Goal: Information Seeking & Learning: Get advice/opinions

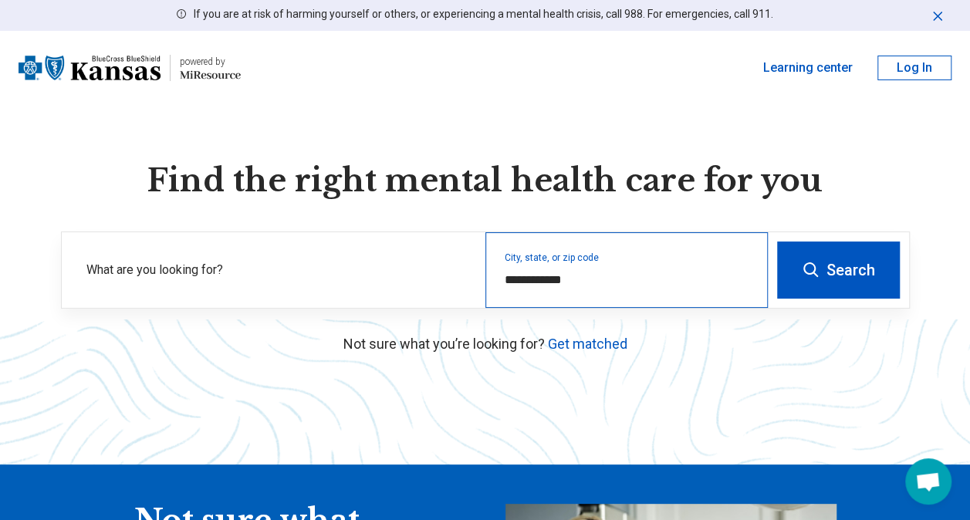
click at [606, 290] on div "**********" at bounding box center [626, 270] width 282 height 76
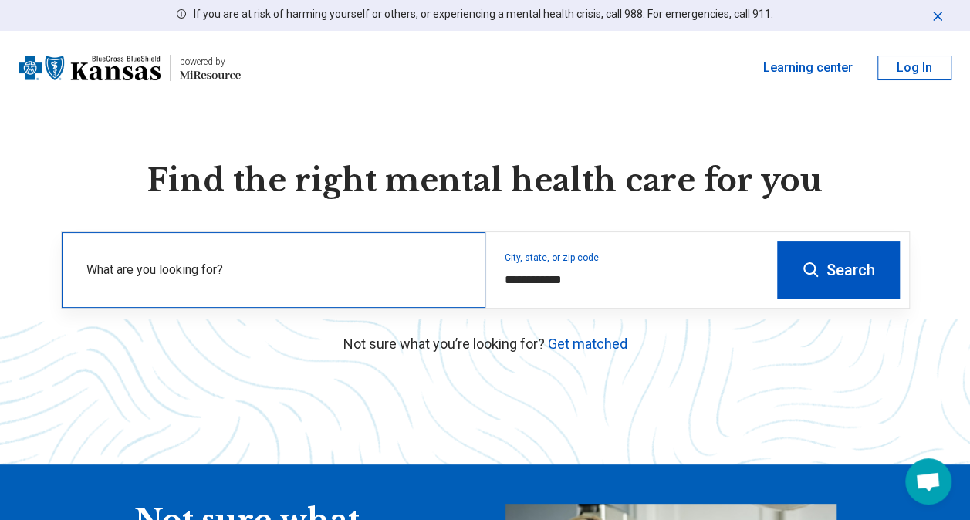
click at [302, 254] on div "What are you looking for?" at bounding box center [274, 270] width 424 height 76
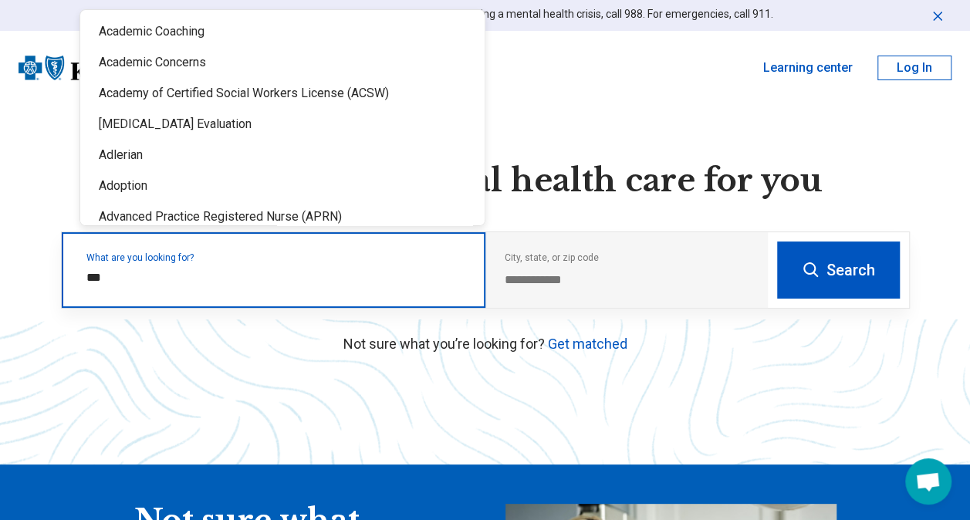
type input "****"
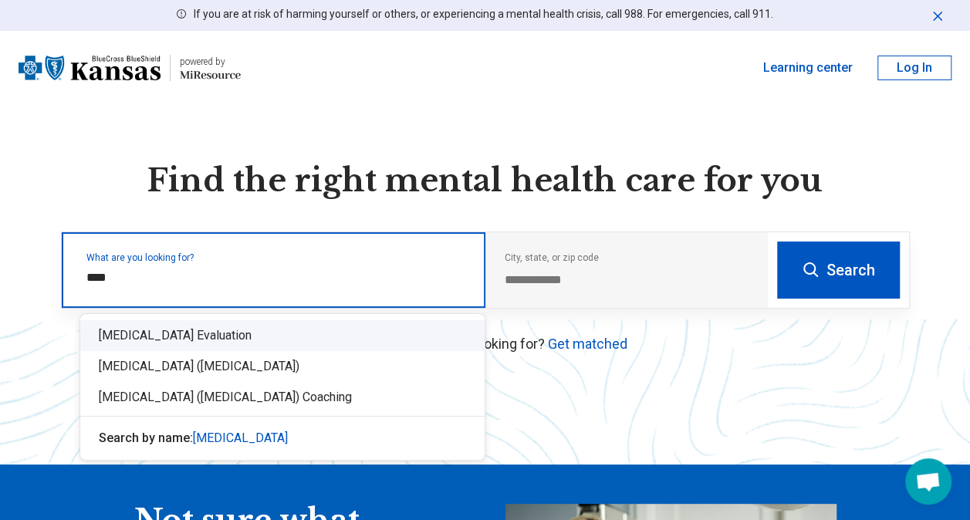
click at [214, 338] on div "[MEDICAL_DATA] Evaluation" at bounding box center [282, 335] width 404 height 31
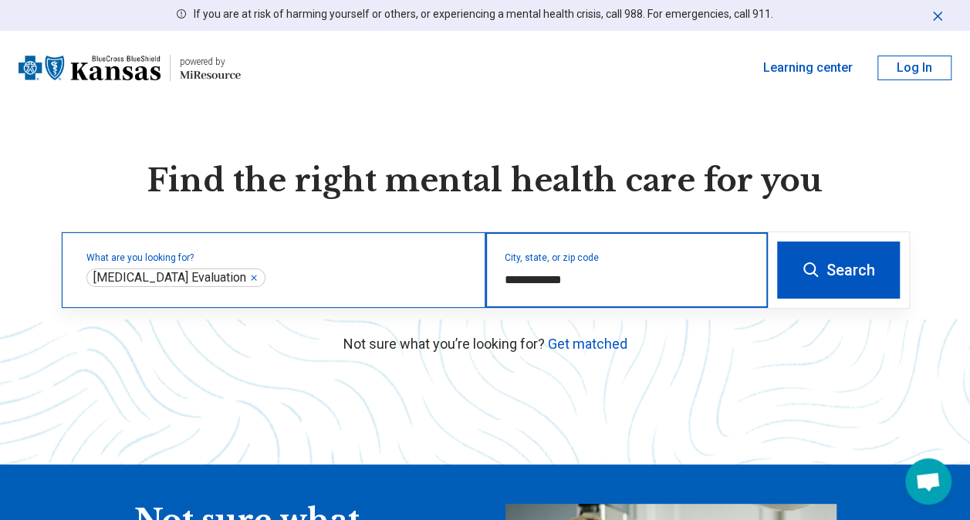
drag, startPoint x: 579, startPoint y: 284, endPoint x: 443, endPoint y: 265, distance: 137.8
click at [443, 265] on div "**********" at bounding box center [415, 270] width 706 height 76
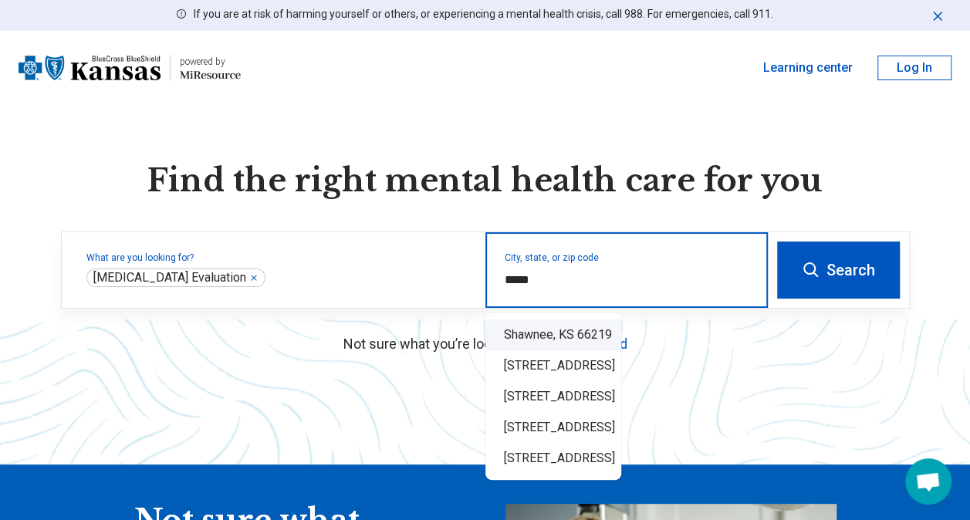
click at [602, 339] on div "Shawnee, KS 66219" at bounding box center [553, 334] width 136 height 31
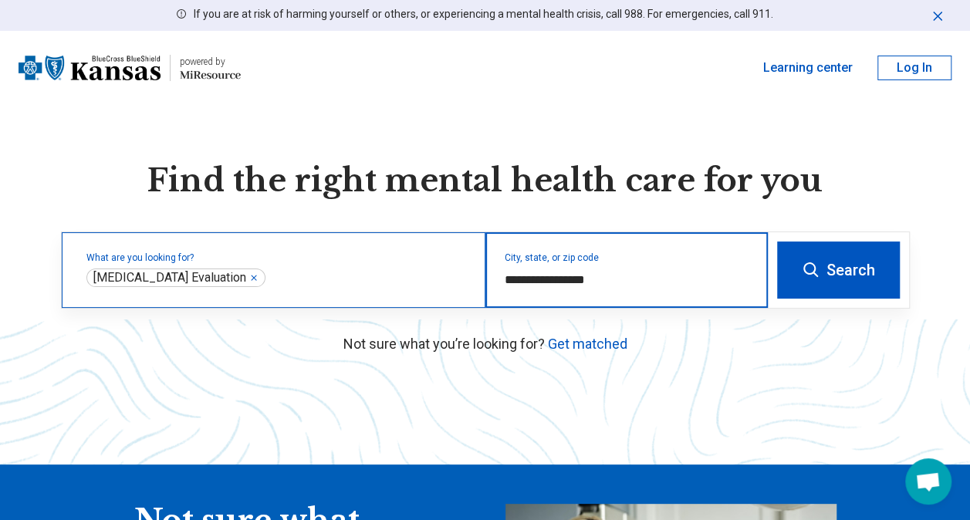
drag, startPoint x: 577, startPoint y: 279, endPoint x: 417, endPoint y: 267, distance: 160.9
click at [417, 267] on div "**********" at bounding box center [415, 270] width 706 height 76
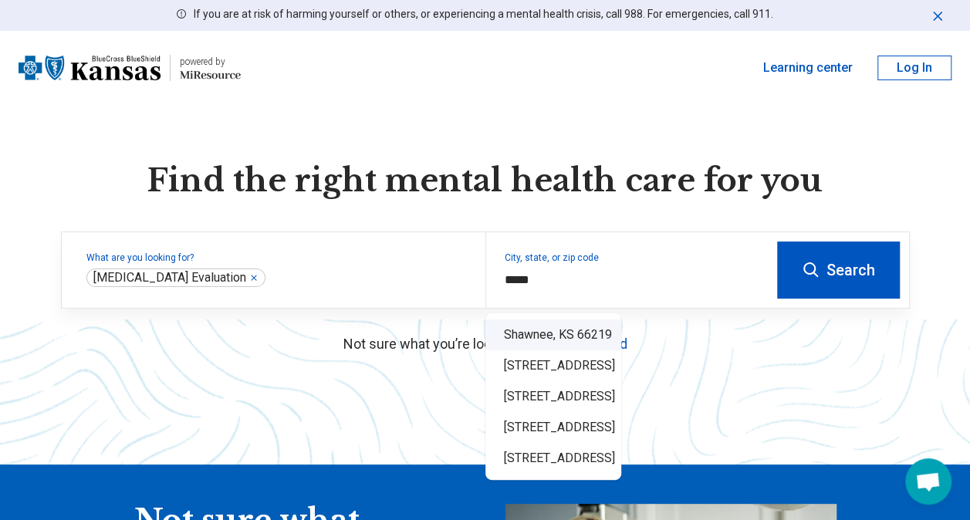
type input "**********"
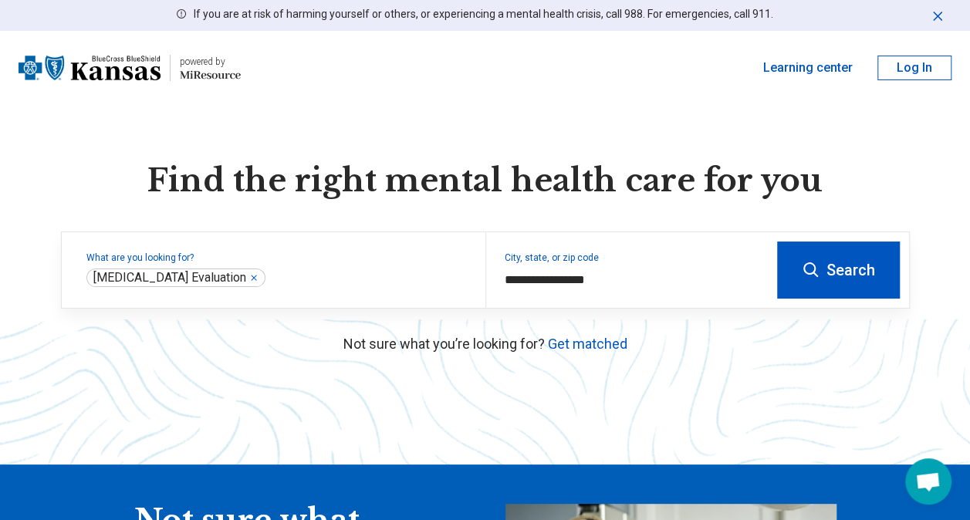
click at [867, 276] on button "Search" at bounding box center [838, 269] width 123 height 57
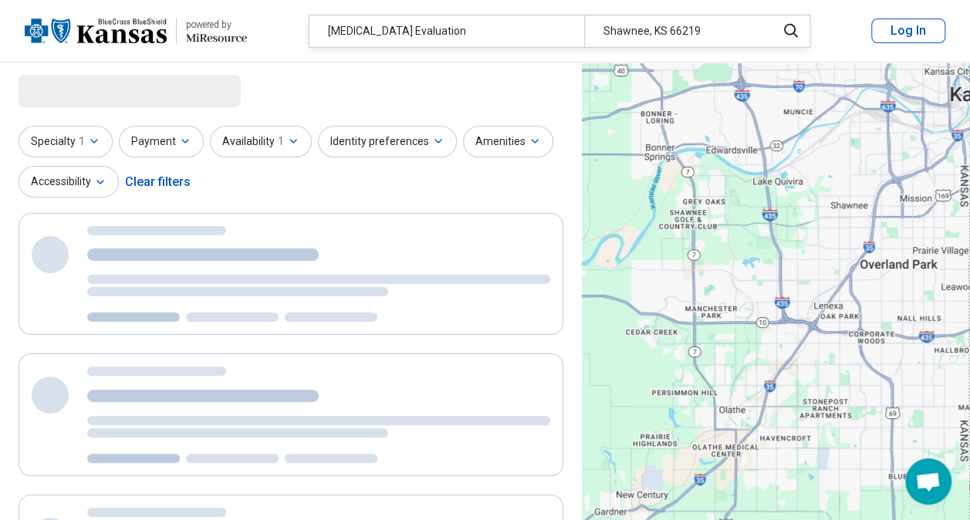
select select "***"
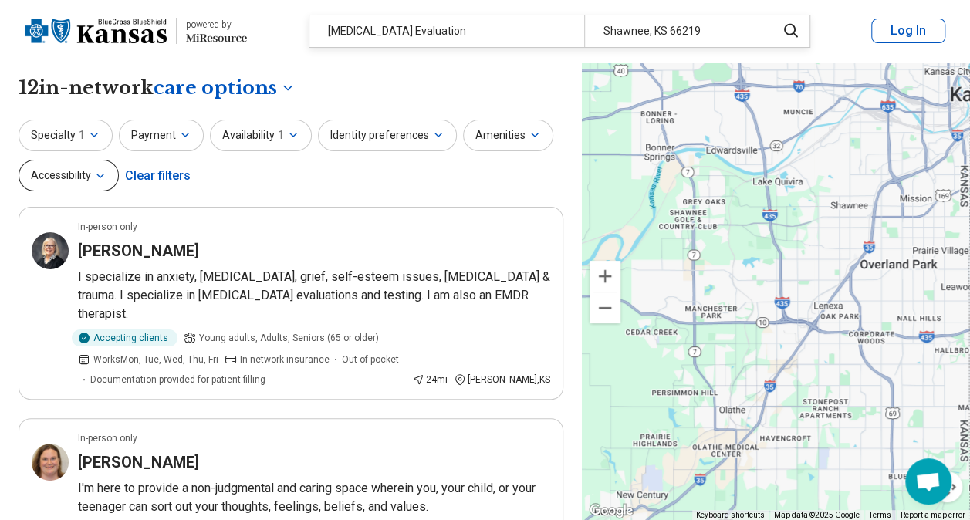
click at [79, 184] on button "Accessibility" at bounding box center [69, 176] width 100 height 32
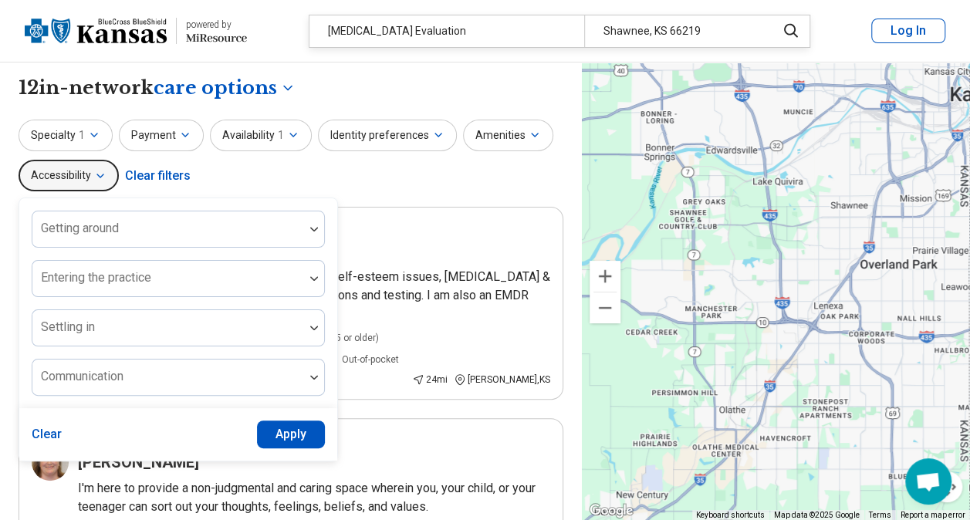
click at [236, 165] on div "Specialty 1 Payment Availability 1 Identity preferences Amenities Accessibility…" at bounding box center [291, 157] width 545 height 75
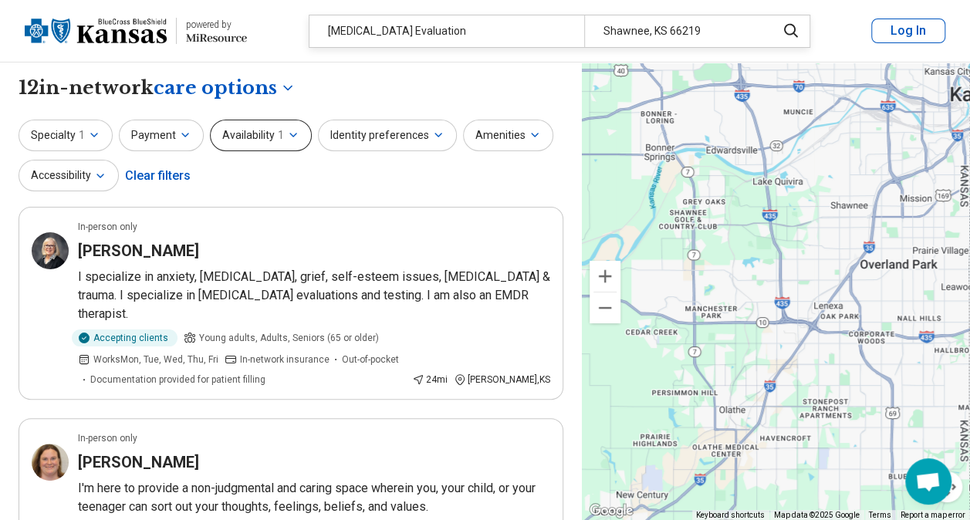
click at [274, 143] on button "Availability 1" at bounding box center [261, 136] width 102 height 32
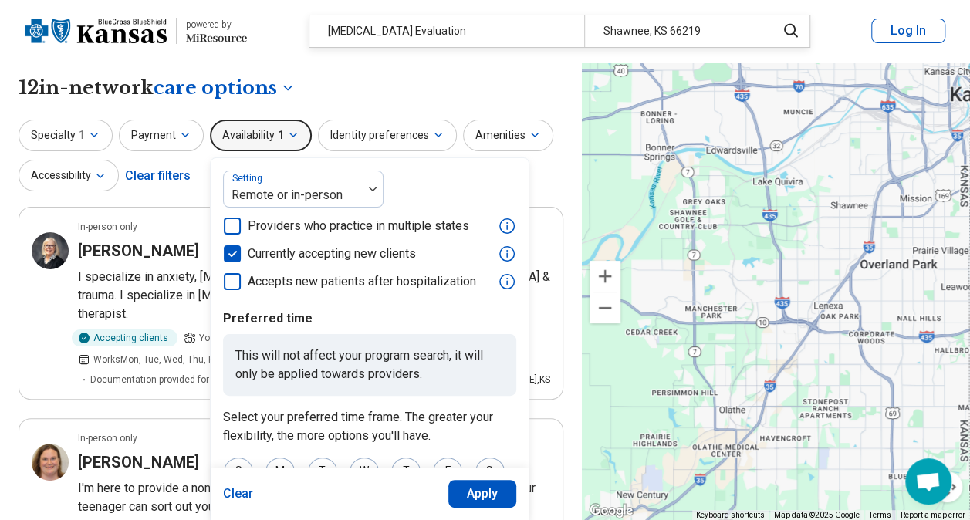
click at [274, 143] on button "Availability 1" at bounding box center [261, 136] width 102 height 32
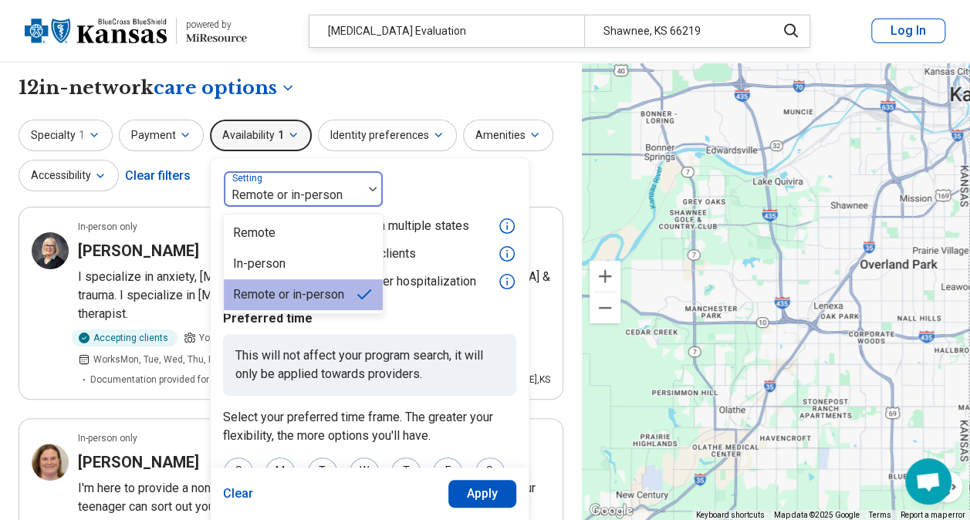
click at [311, 177] on div "Remote or in-person" at bounding box center [293, 189] width 139 height 34
click at [265, 243] on div "Remote" at bounding box center [303, 233] width 159 height 31
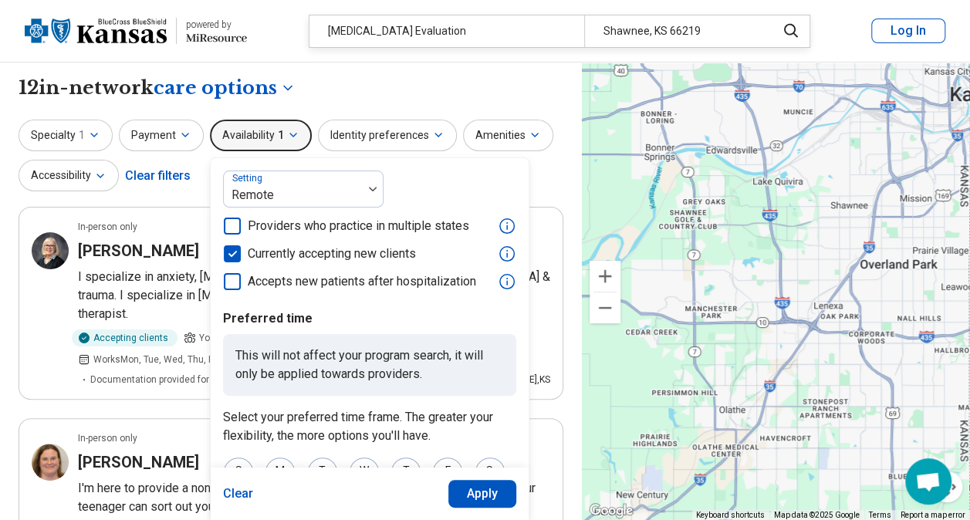
click at [466, 495] on button "Apply" at bounding box center [482, 494] width 69 height 28
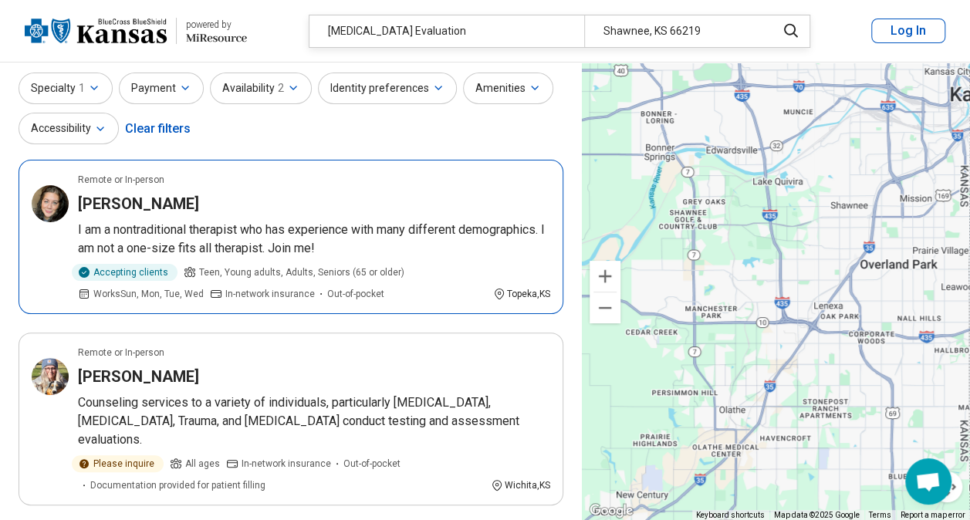
scroll to position [48, 0]
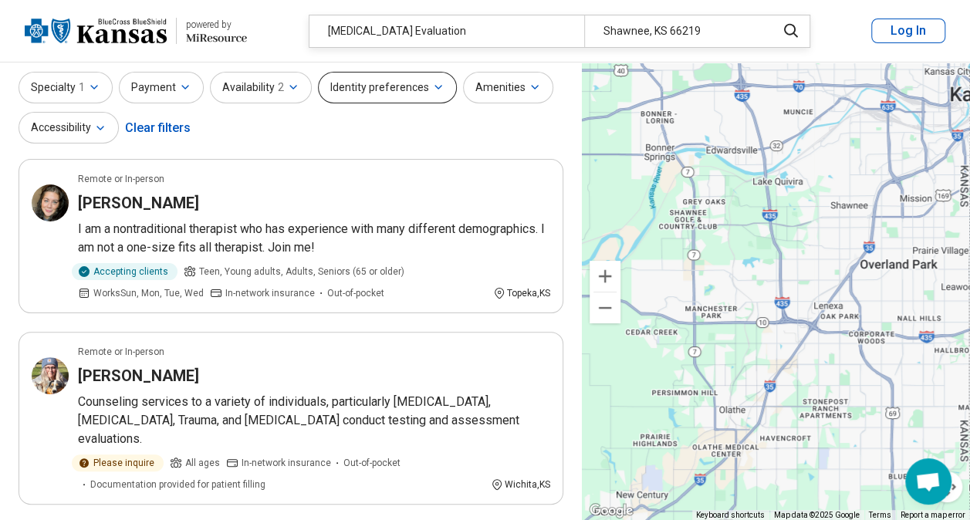
click at [420, 93] on button "Identity preferences" at bounding box center [387, 88] width 139 height 32
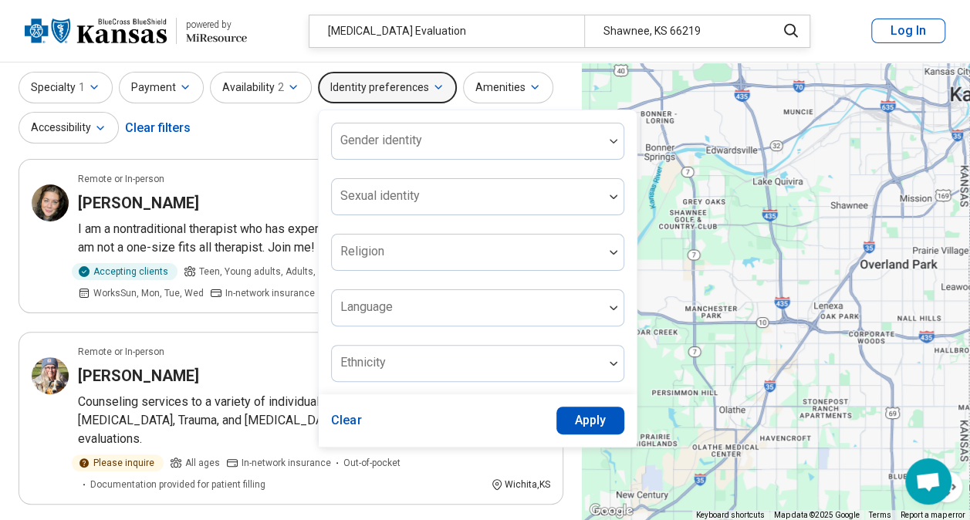
click at [420, 93] on button "Identity preferences" at bounding box center [387, 88] width 139 height 32
click at [243, 117] on div "Specialty 1 Payment Availability 2 Identity preferences Gender identity Sexual …" at bounding box center [291, 109] width 545 height 75
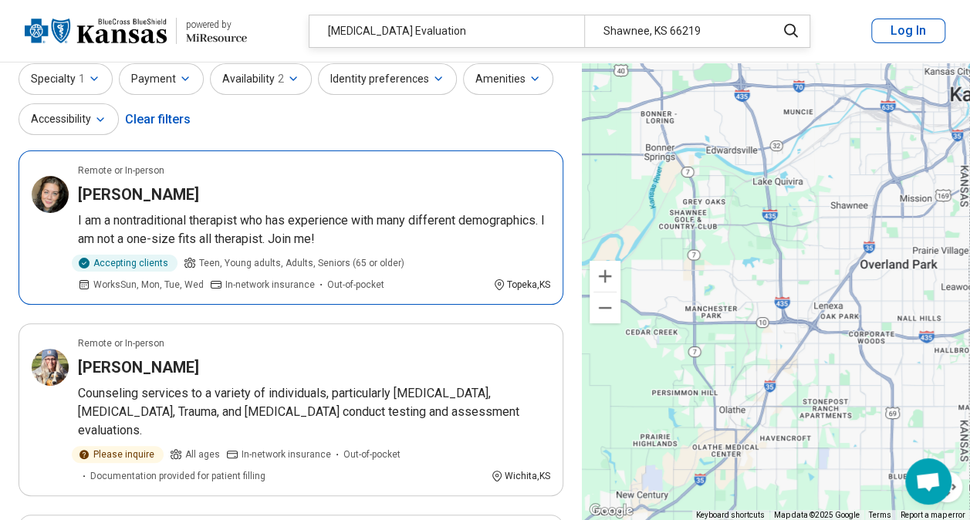
scroll to position [56, 0]
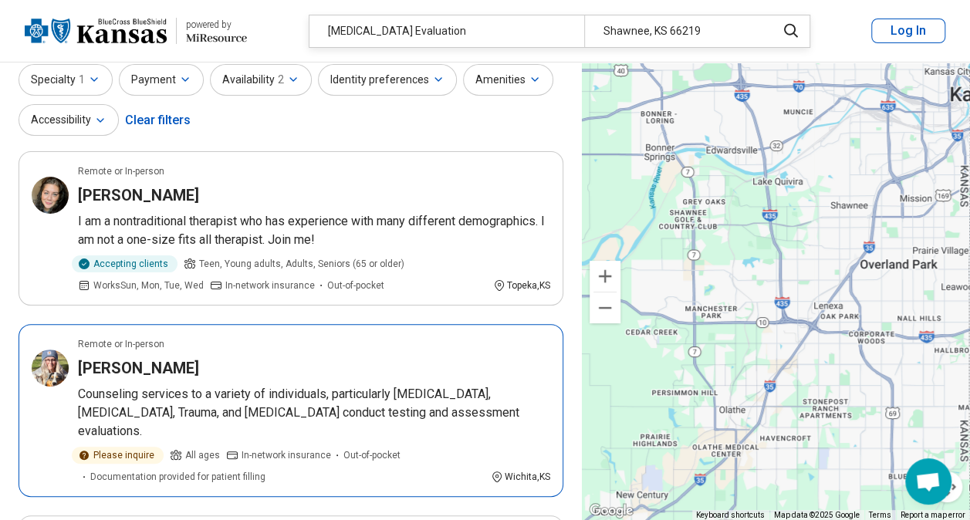
click at [82, 360] on h3 "Heather Hunter" at bounding box center [138, 368] width 121 height 22
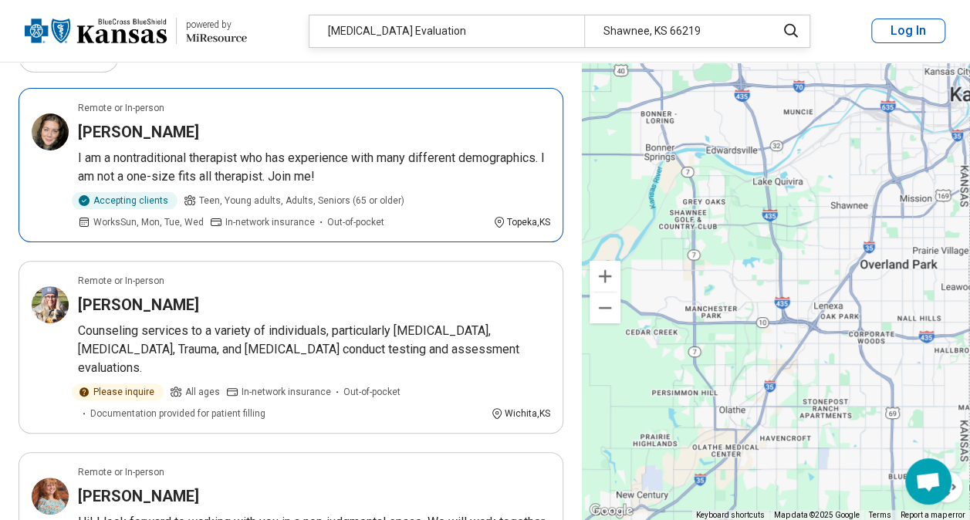
scroll to position [0, 0]
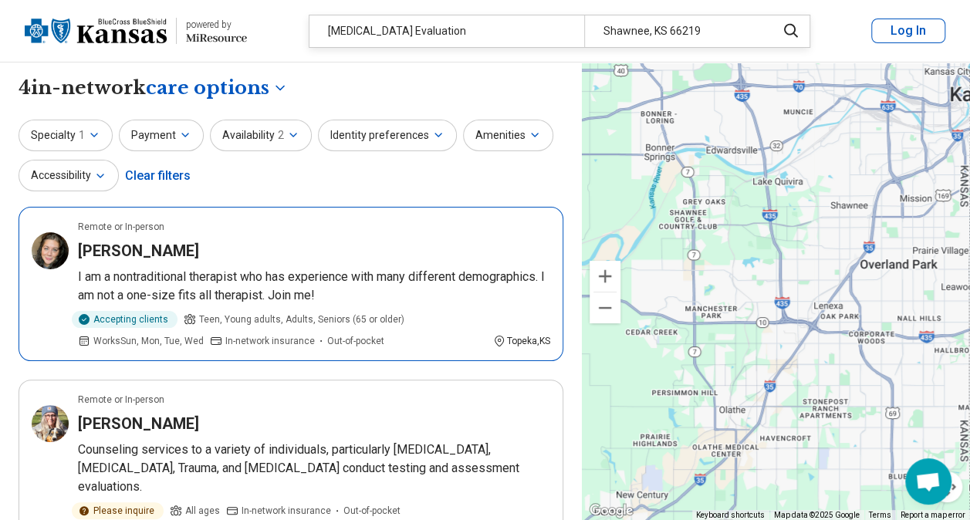
click at [224, 265] on article "Remote or In-person Carissa Johnson I am a nontraditional therapist who has exp…" at bounding box center [291, 284] width 545 height 154
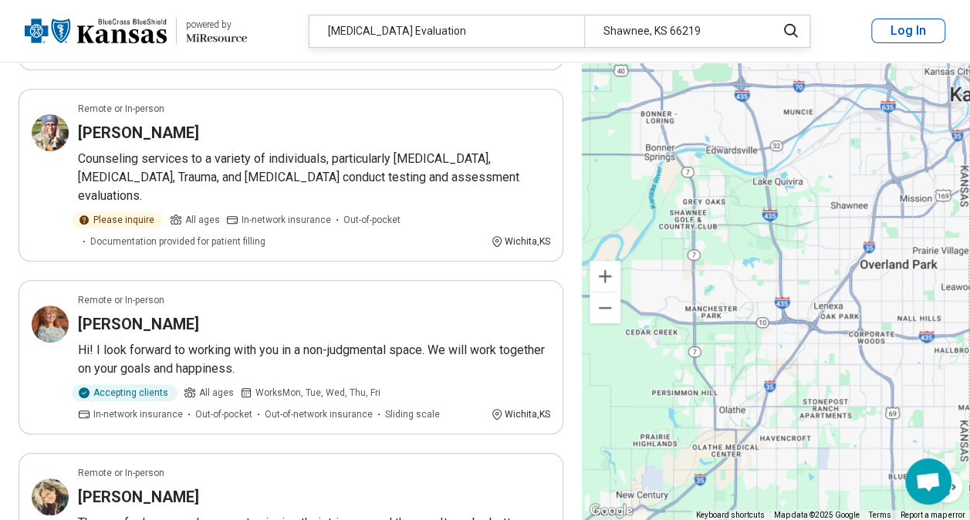
scroll to position [292, 0]
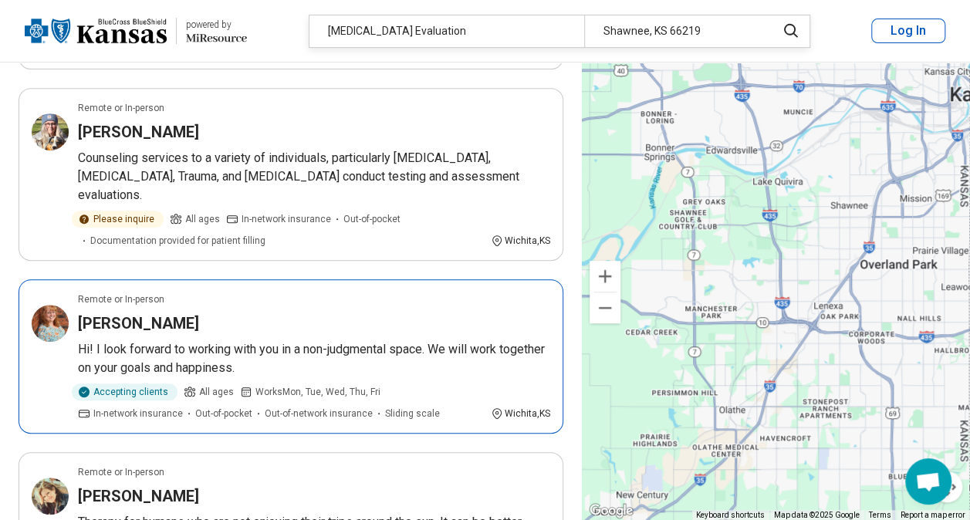
click at [275, 316] on article "Remote or In-person Barbie Stuhlsatz Hi! I look forward to working with you in …" at bounding box center [291, 356] width 545 height 154
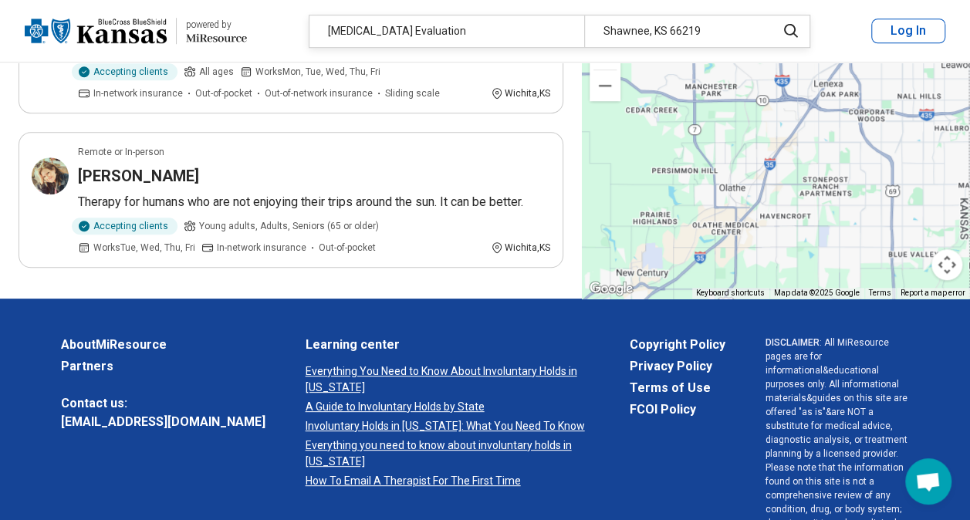
scroll to position [613, 0]
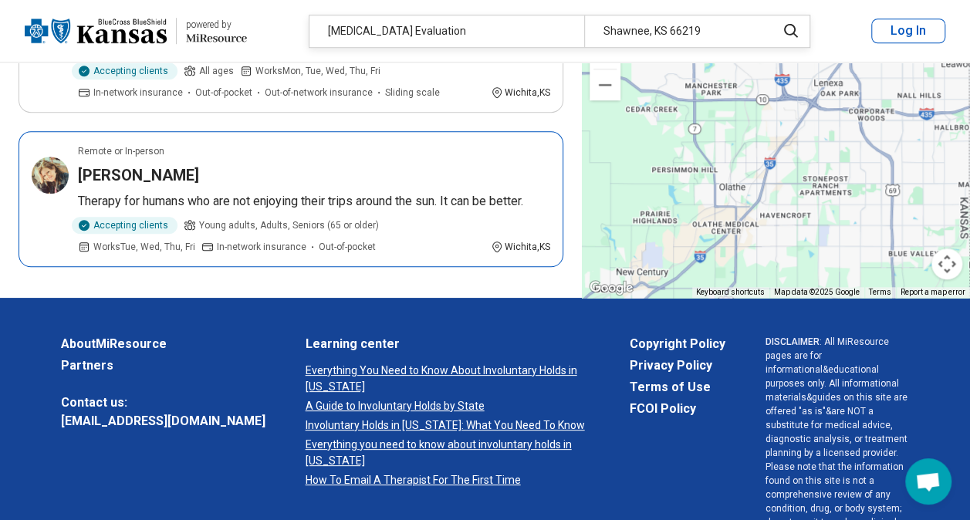
click at [373, 192] on p "Therapy for humans who are not enjoying their trips around the sun. It can be b…" at bounding box center [314, 201] width 472 height 19
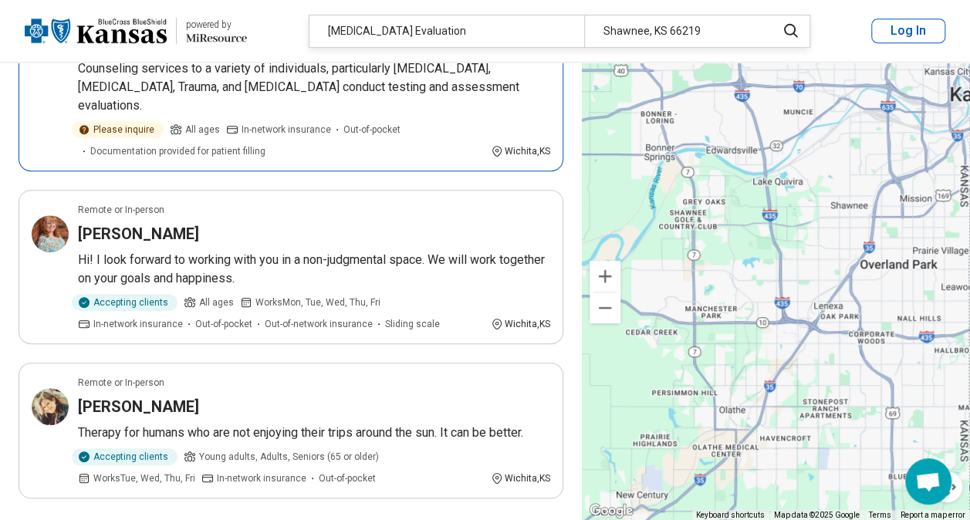
scroll to position [0, 0]
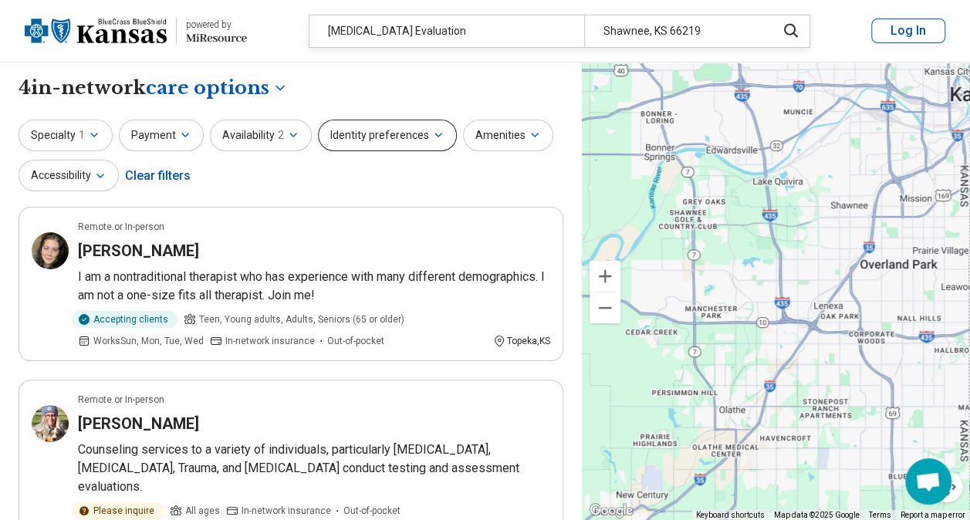
click at [392, 140] on button "Identity preferences" at bounding box center [387, 136] width 139 height 32
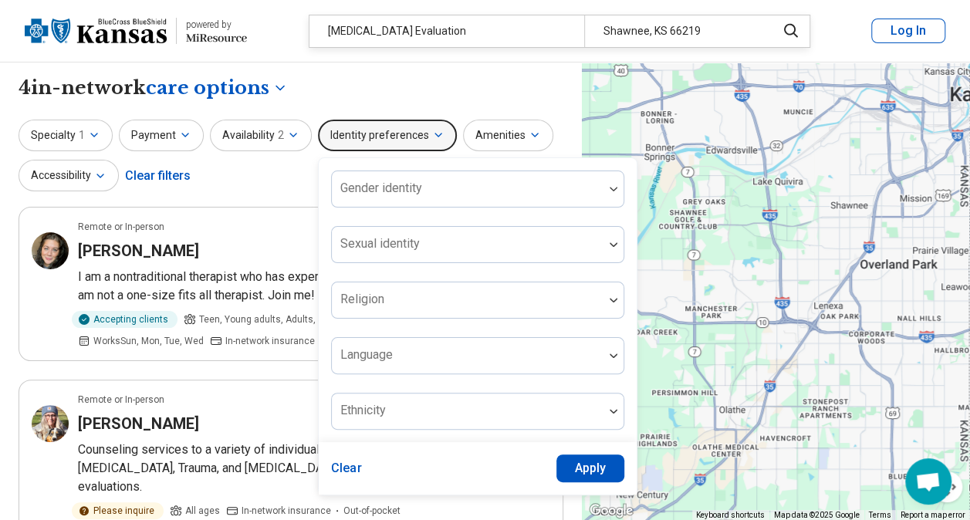
click at [392, 140] on button "Identity preferences" at bounding box center [387, 136] width 139 height 32
click at [287, 137] on icon "button" at bounding box center [293, 135] width 12 height 12
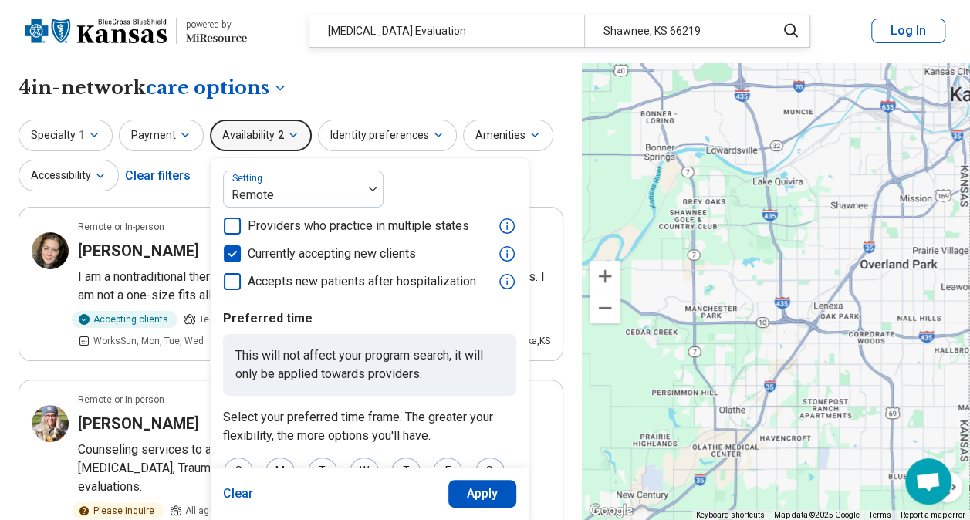
click at [248, 238] on div "Setting Remote Providers who practice in multiple states Currently accepting ne…" at bounding box center [369, 230] width 293 height 120
click at [168, 147] on button "Payment" at bounding box center [161, 136] width 85 height 32
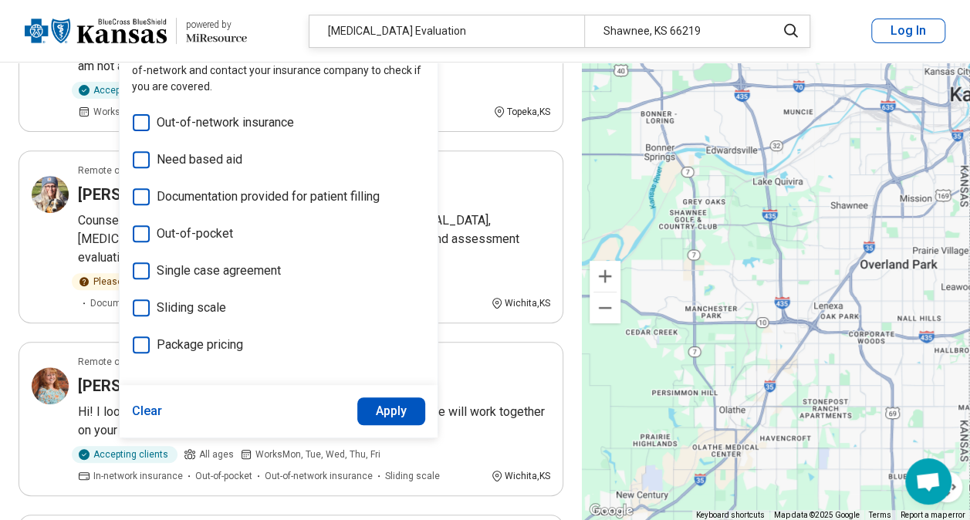
scroll to position [232, 0]
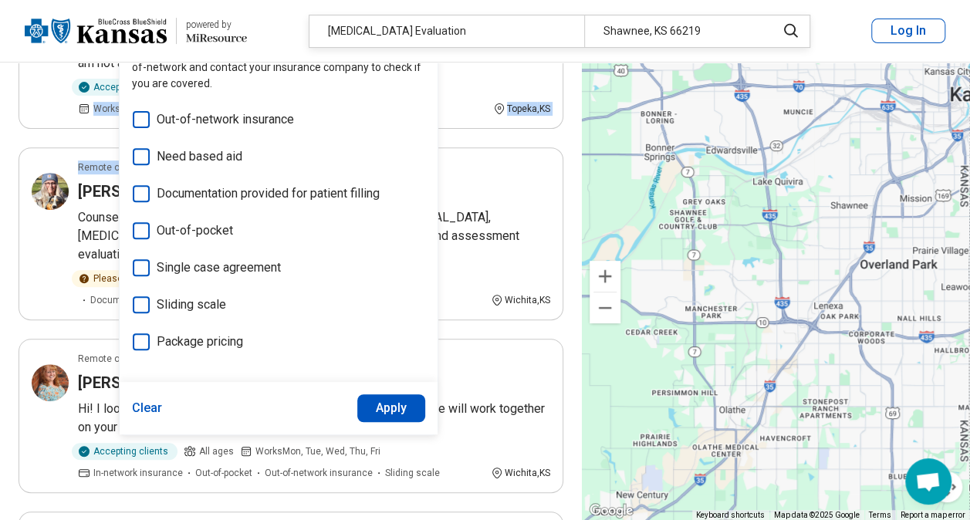
drag, startPoint x: 474, startPoint y: 97, endPoint x: 489, endPoint y: 114, distance: 22.9
click at [489, 114] on div "Accepting clients Teen, Young adults, Adults, Seniors (65 or older) Works Sun, …" at bounding box center [314, 97] width 472 height 37
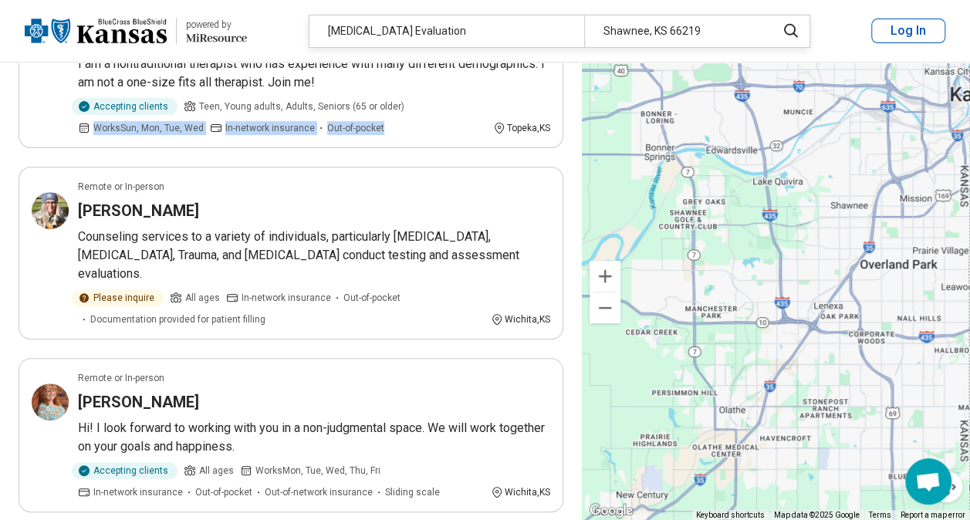
scroll to position [214, 0]
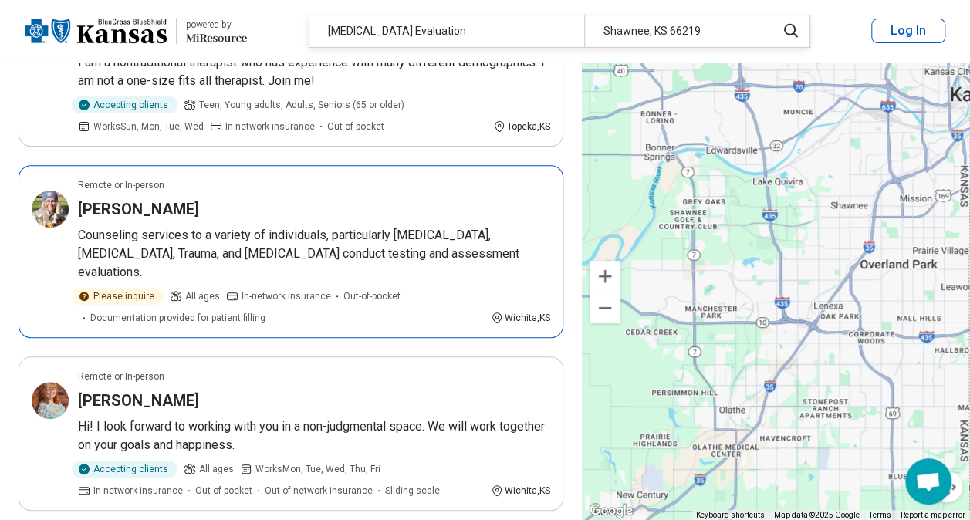
click at [248, 233] on p "Counseling services to a variety of individuals, particularly PTSD, C-PTSD, Tra…" at bounding box center [314, 254] width 472 height 56
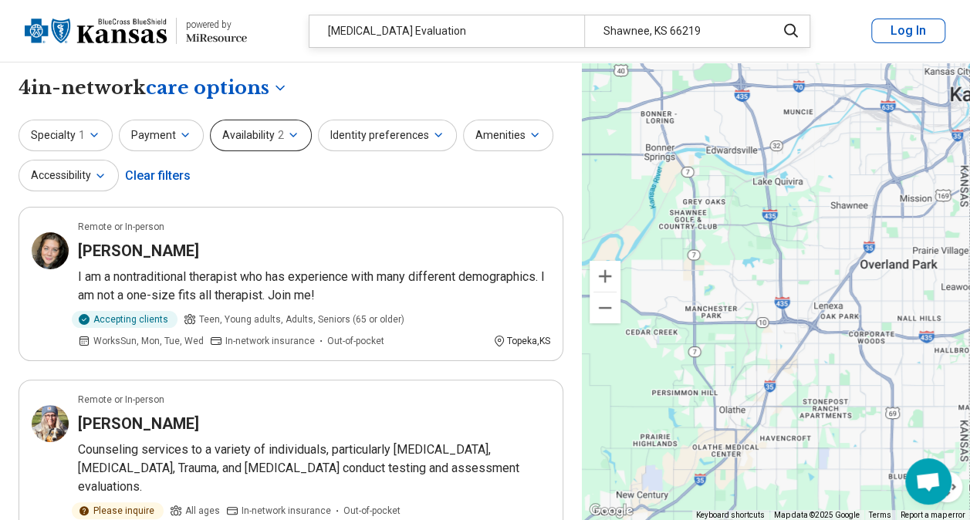
click at [262, 132] on button "Availability 2" at bounding box center [261, 136] width 102 height 32
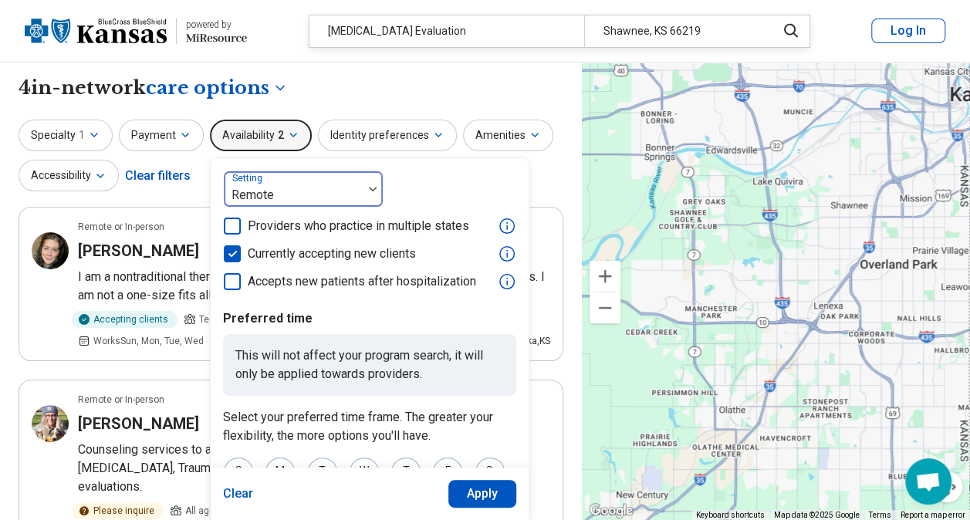
click at [351, 190] on div at bounding box center [293, 195] width 127 height 22
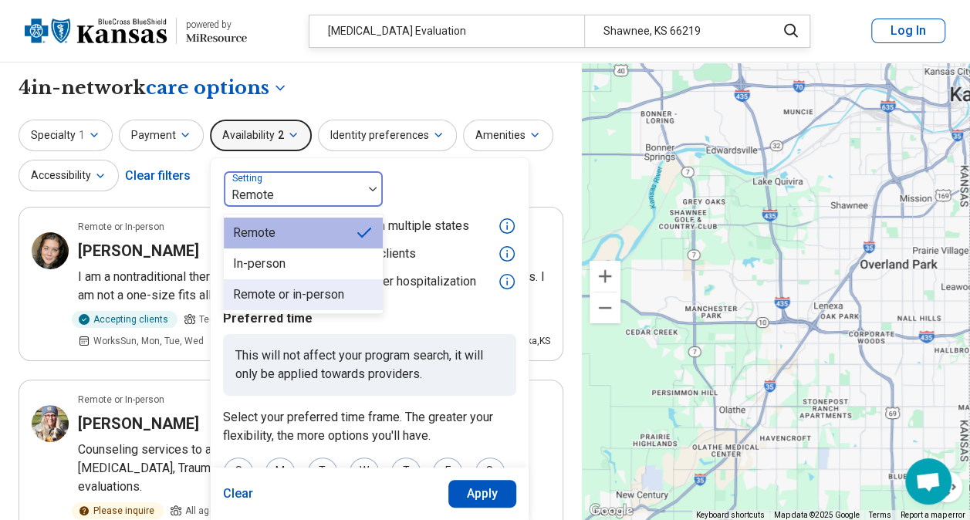
click at [289, 295] on div "Remote or in-person" at bounding box center [288, 294] width 111 height 19
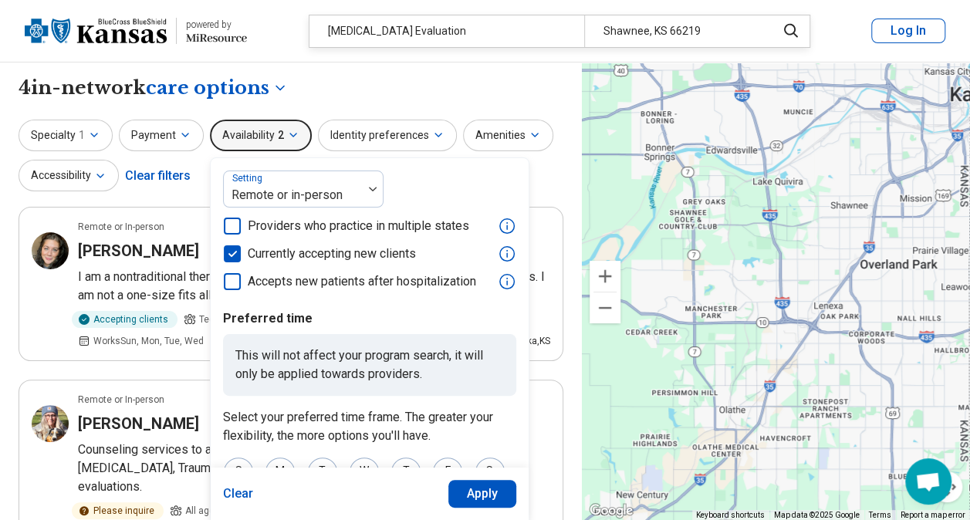
click at [471, 487] on button "Apply" at bounding box center [482, 494] width 69 height 28
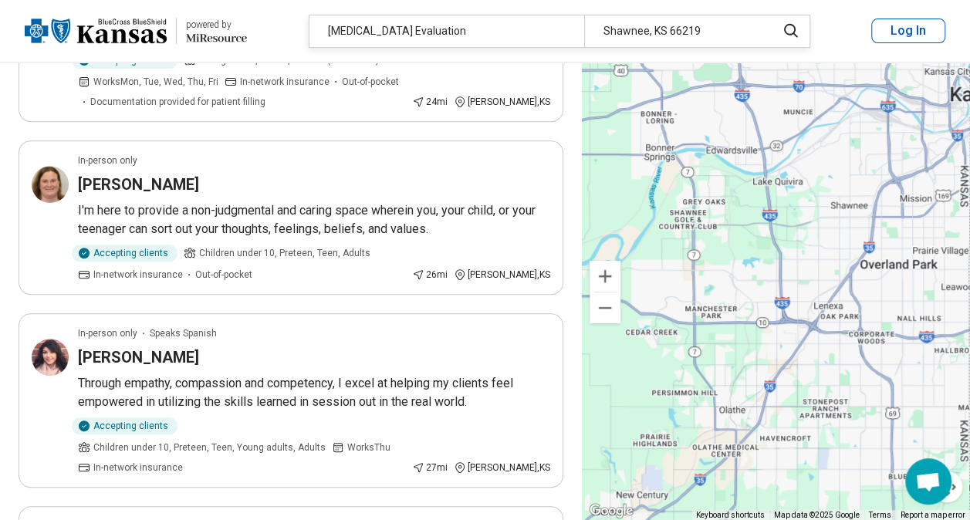
scroll to position [279, 0]
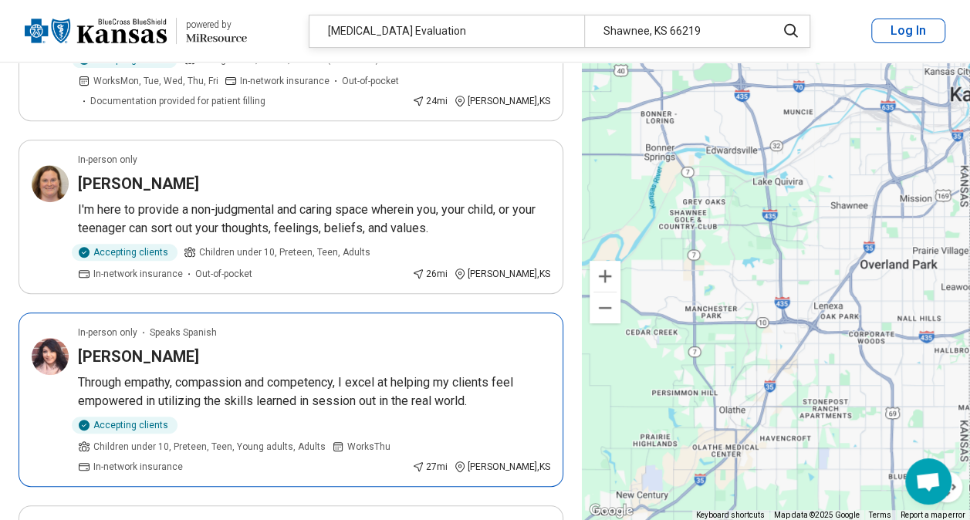
click at [242, 321] on article "In-person only Speaks Spanish Karla Vega Through empathy, compassion and compet…" at bounding box center [291, 399] width 545 height 174
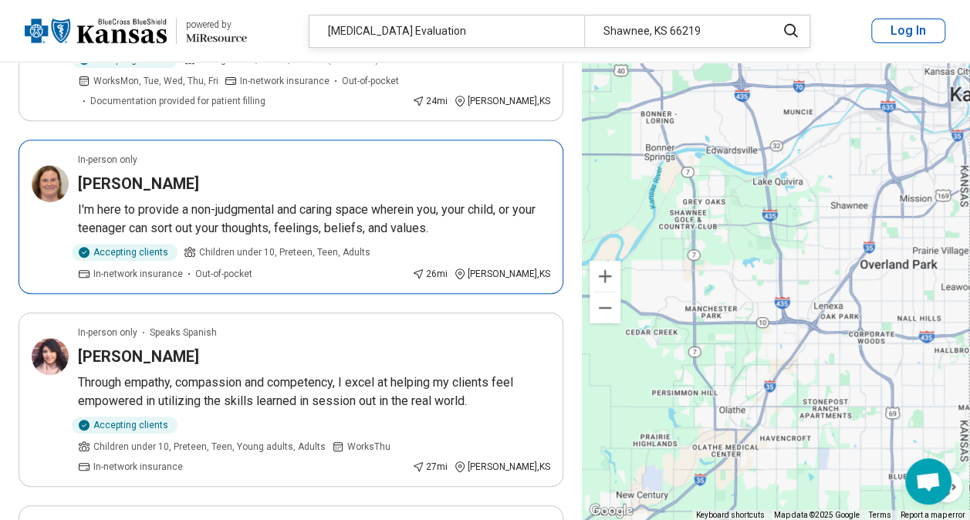
scroll to position [0, 0]
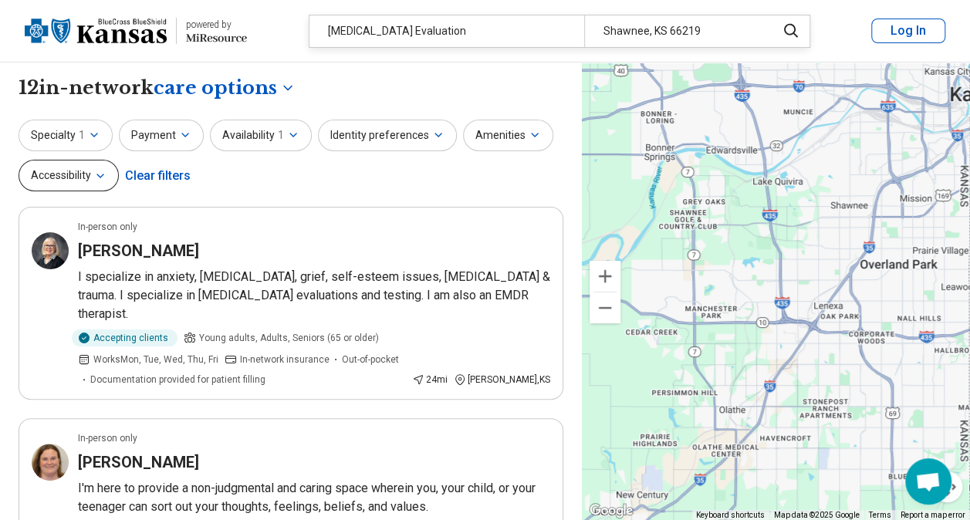
click at [100, 170] on icon "button" at bounding box center [100, 176] width 12 height 12
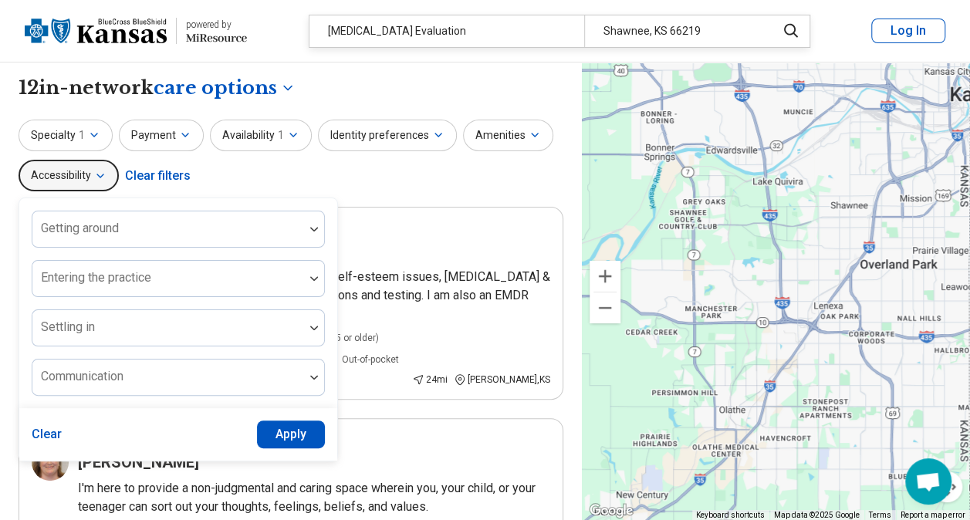
click at [100, 170] on icon "button" at bounding box center [100, 176] width 12 height 12
click at [249, 134] on button "Availability 1" at bounding box center [261, 136] width 102 height 32
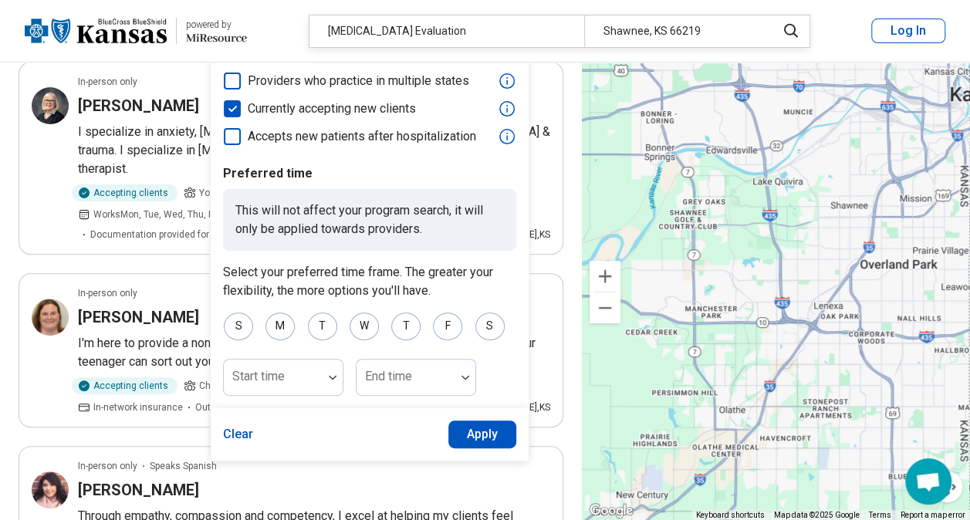
scroll to position [146, 0]
click at [489, 322] on div "S" at bounding box center [489, 326] width 29 height 28
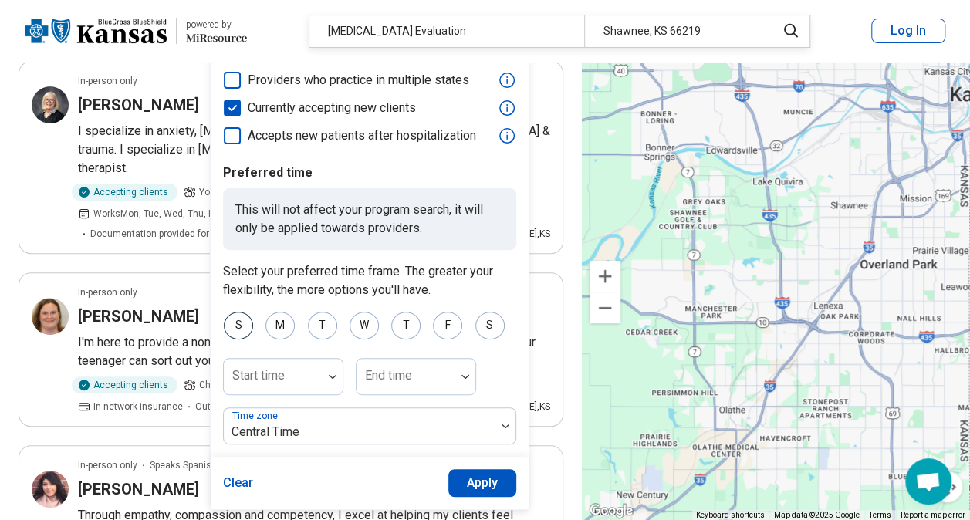
click at [235, 330] on div "S" at bounding box center [238, 326] width 29 height 28
click at [481, 488] on button "Apply" at bounding box center [482, 483] width 69 height 28
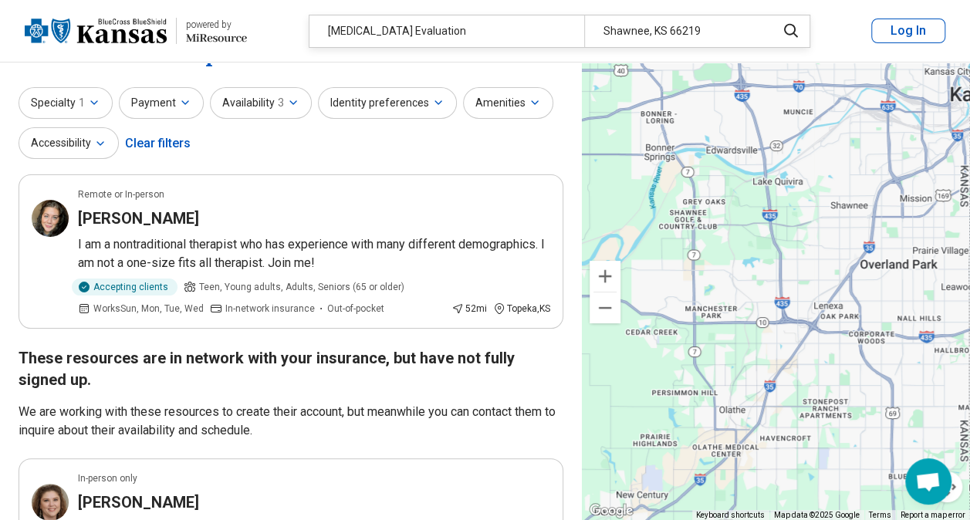
scroll to position [33, 0]
click at [299, 239] on p "I am a nontraditional therapist who has experience with many different demograp…" at bounding box center [314, 253] width 472 height 37
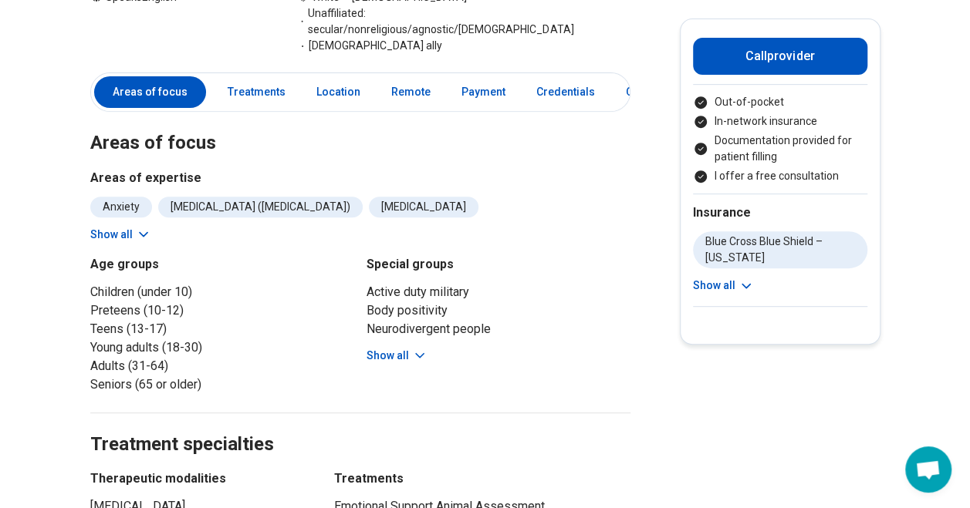
scroll to position [511, 0]
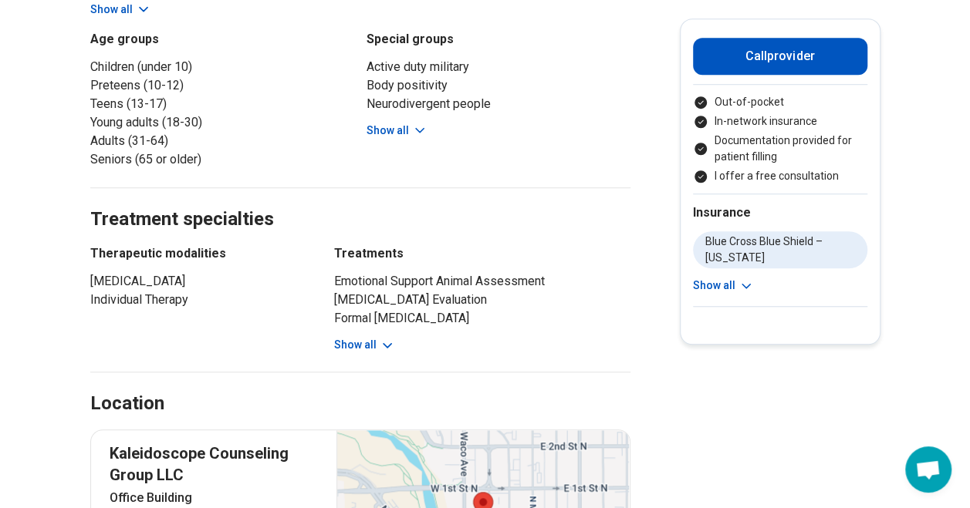
click at [378, 337] on button "Show all" at bounding box center [364, 345] width 61 height 16
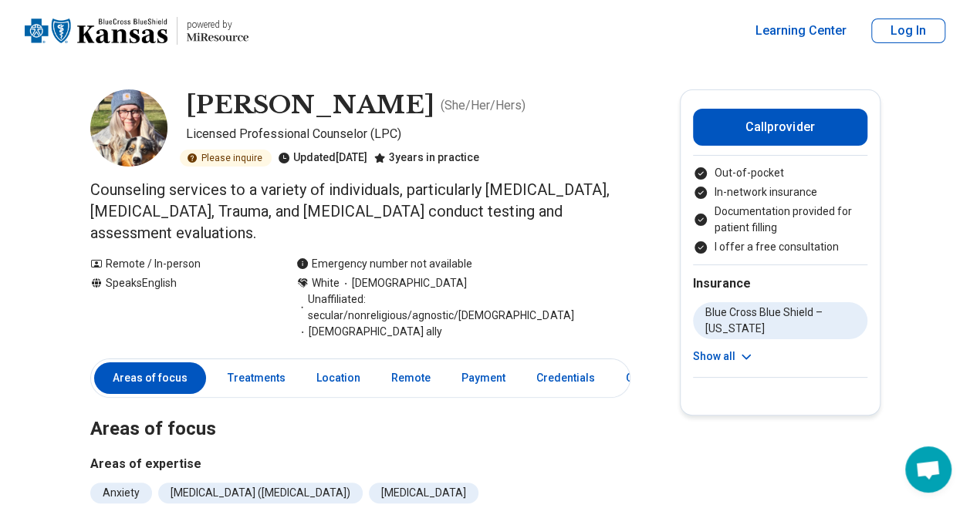
scroll to position [0, 0]
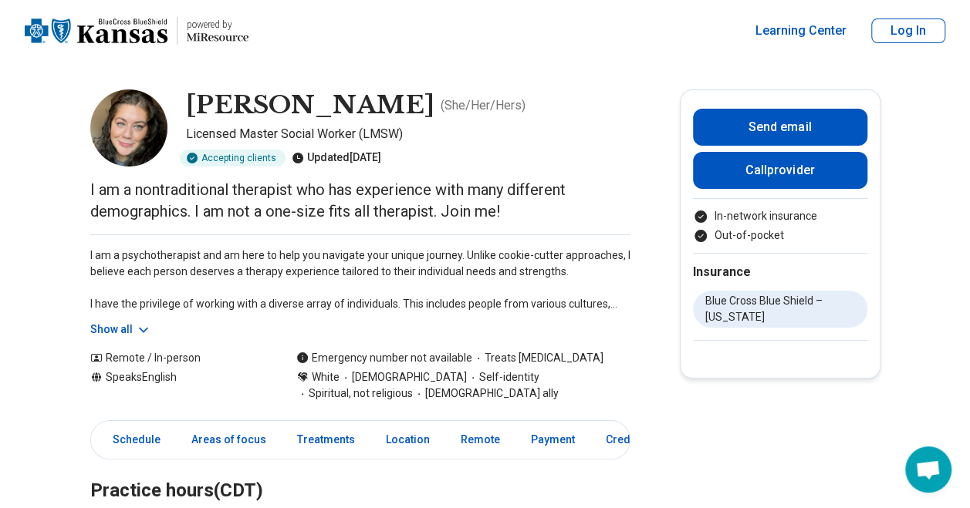
click at [139, 329] on icon at bounding box center [143, 329] width 15 height 15
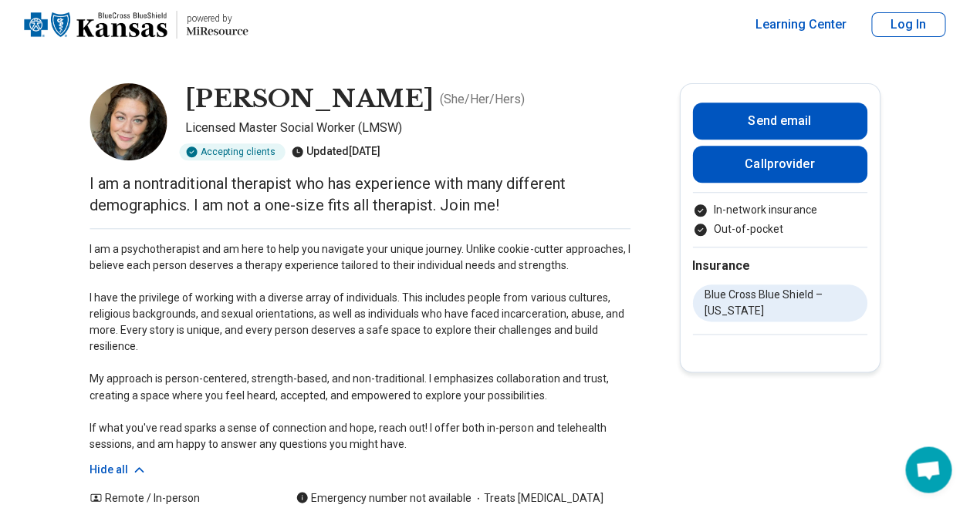
scroll to position [6, 0]
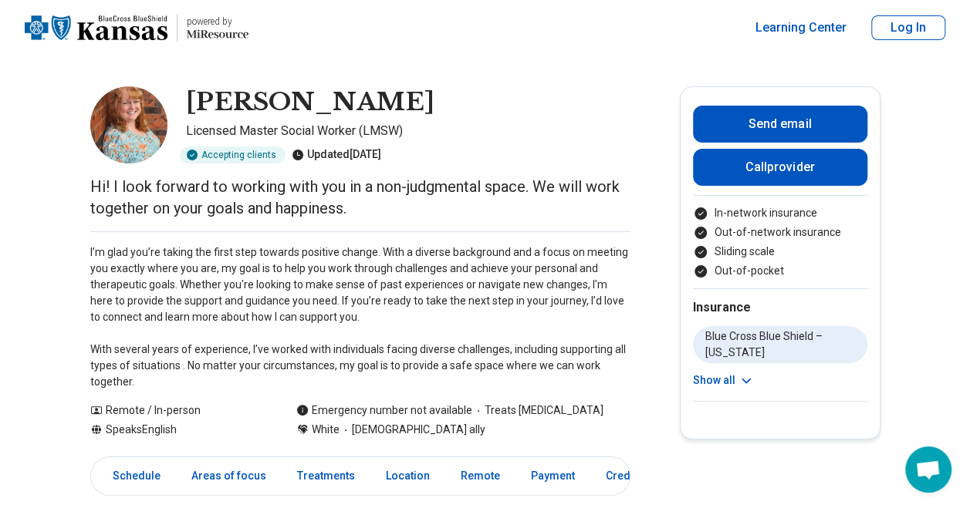
scroll to position [1, 0]
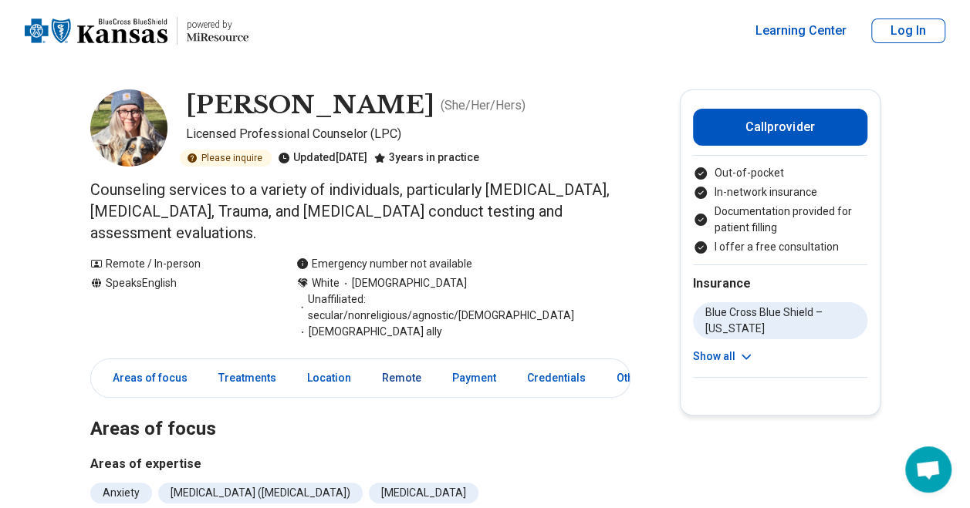
click at [397, 363] on link "Remote" at bounding box center [402, 379] width 58 height 32
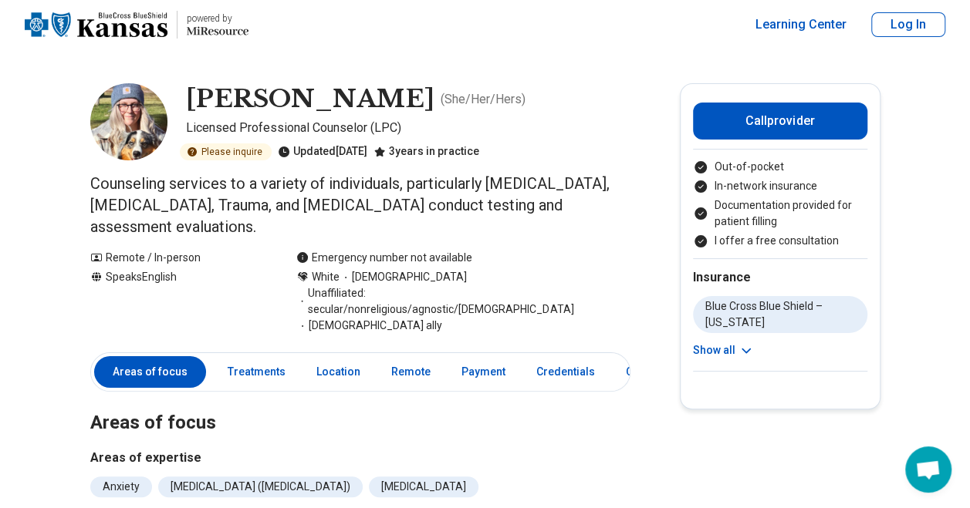
scroll to position [5, 0]
click at [495, 357] on link "Payment" at bounding box center [483, 373] width 62 height 32
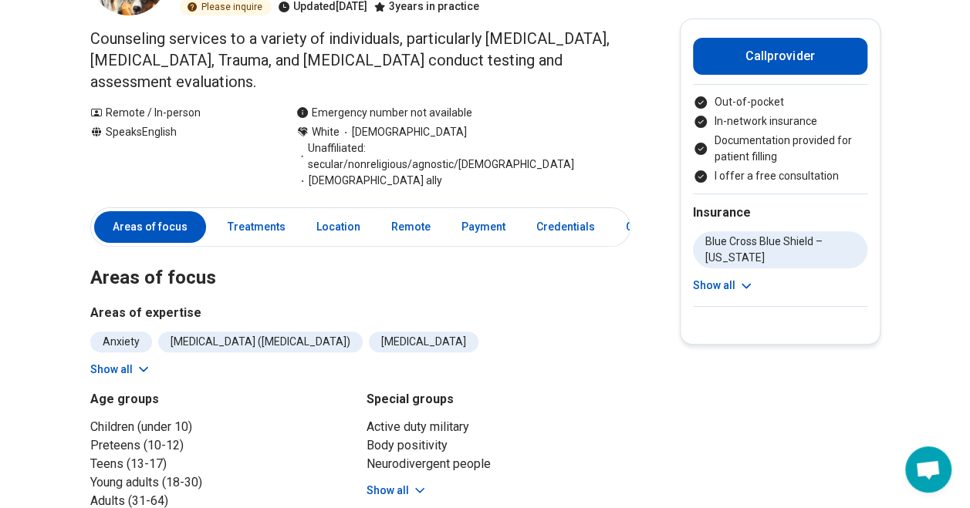
scroll to position [0, 0]
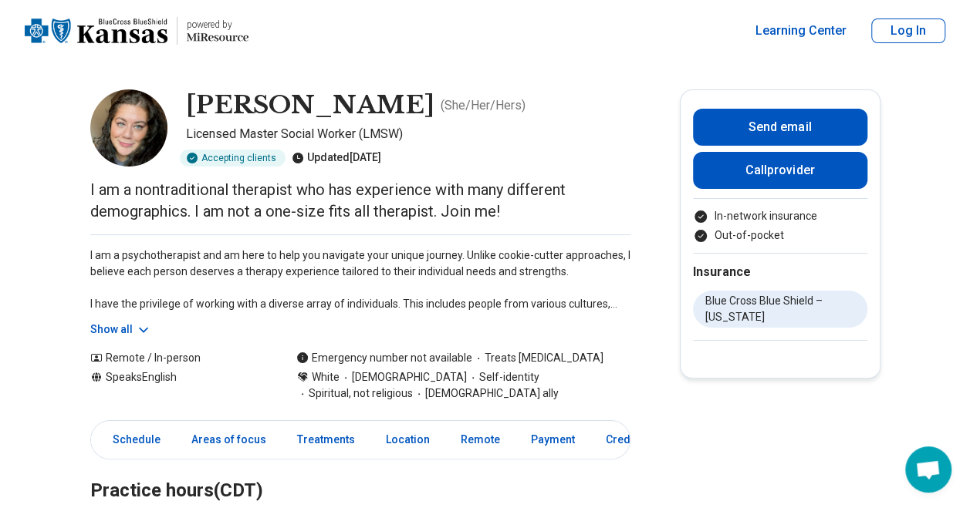
click at [141, 329] on icon at bounding box center [143, 329] width 15 height 15
